Goal: Transaction & Acquisition: Subscribe to service/newsletter

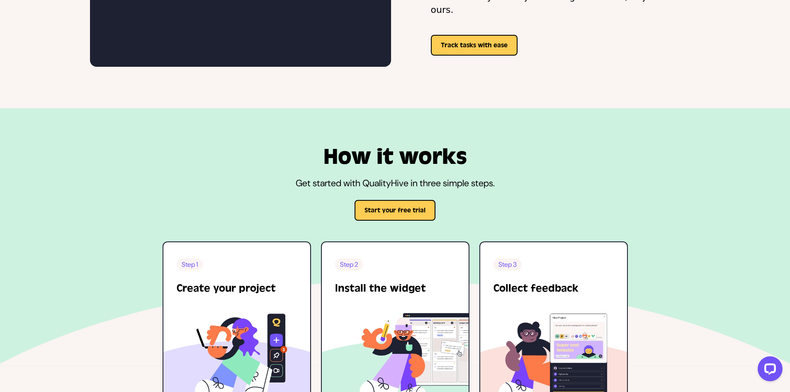
scroll to position [1741, 0]
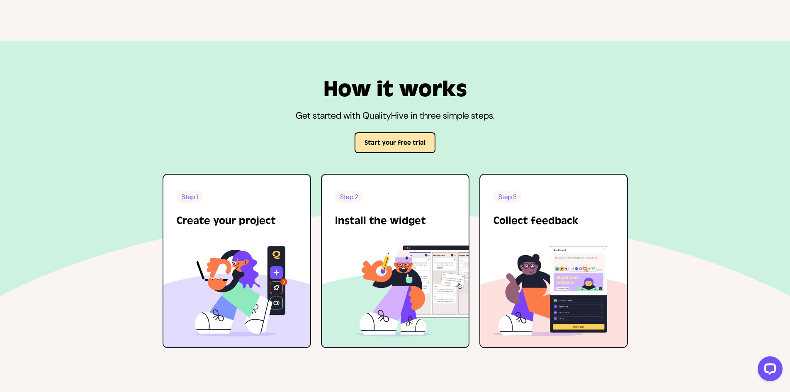
click at [398, 141] on button "Start your free trial" at bounding box center [394, 142] width 81 height 21
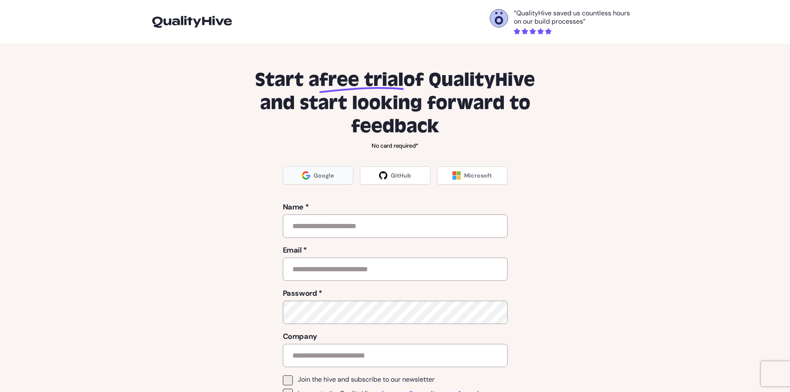
click at [315, 182] on link "Google" at bounding box center [318, 175] width 70 height 18
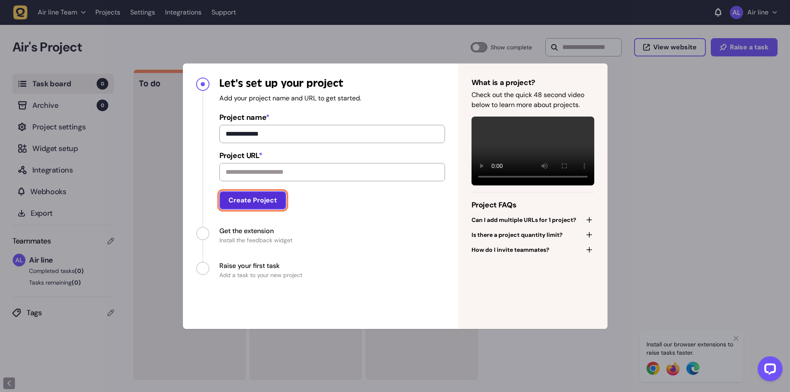
click at [269, 206] on button "Create Project" at bounding box center [252, 200] width 67 height 18
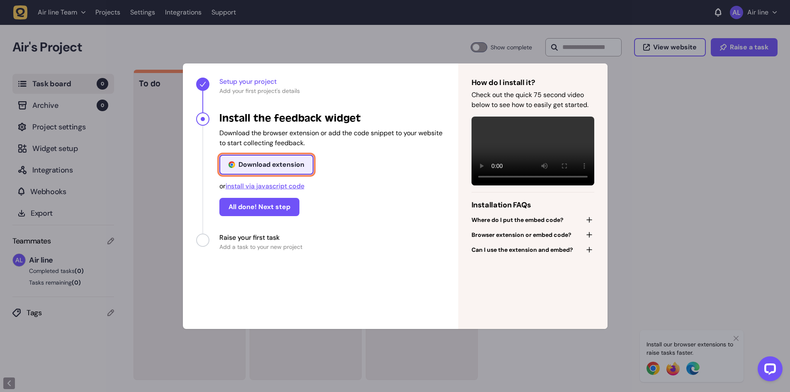
click at [286, 165] on div "Download extension" at bounding box center [271, 164] width 66 height 7
